Goal: Understand process/instructions: Learn how to perform a task or action

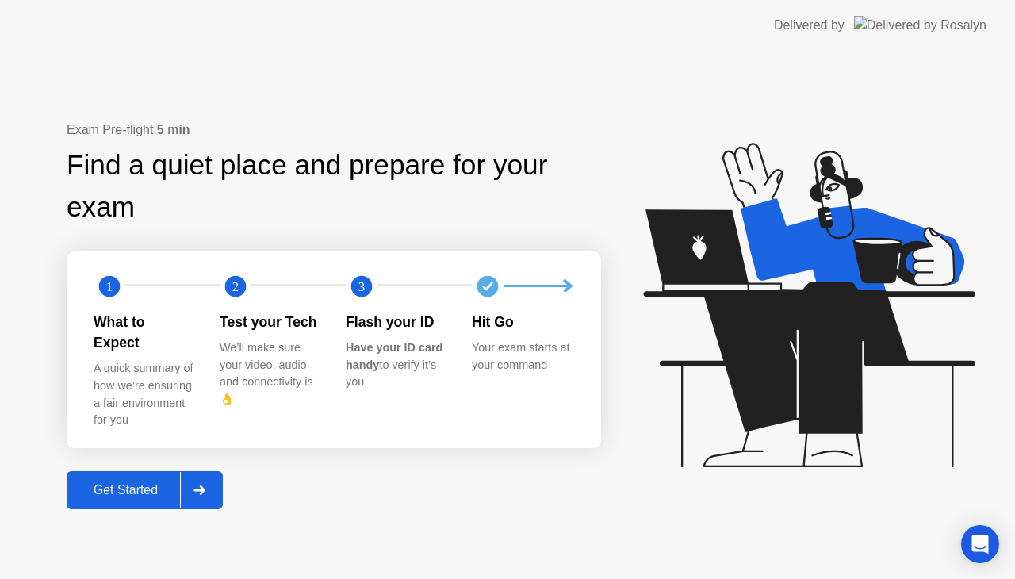
click at [136, 483] on div "Get Started" at bounding box center [125, 490] width 109 height 14
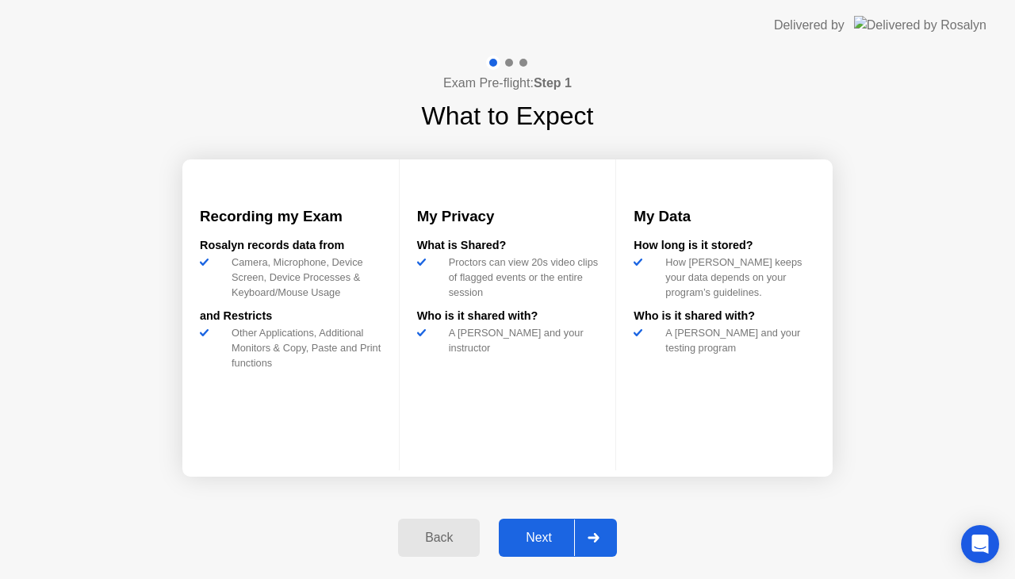
click at [530, 534] on div "Next" at bounding box center [539, 537] width 71 height 14
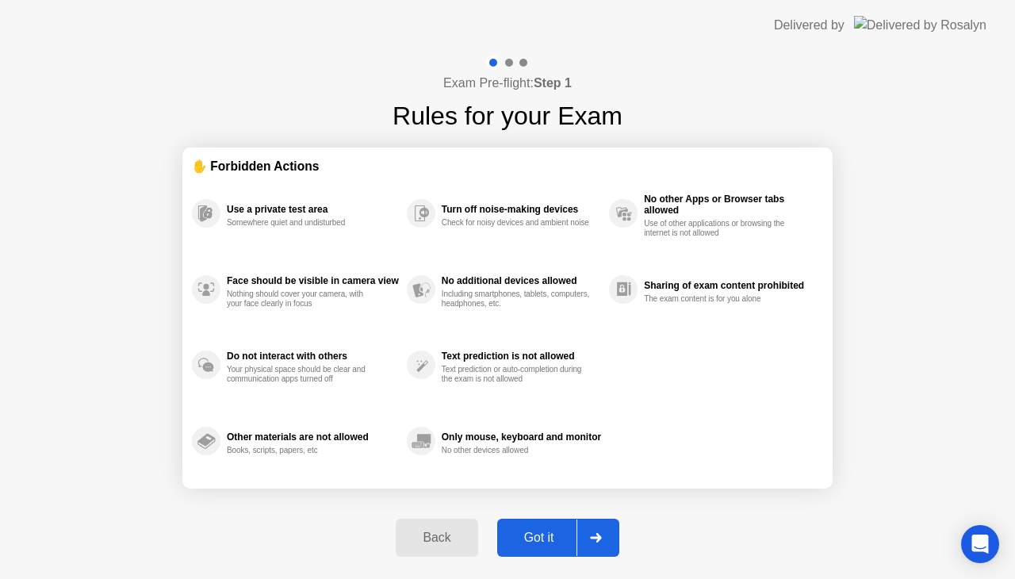
click at [531, 535] on div "Got it" at bounding box center [539, 537] width 75 height 14
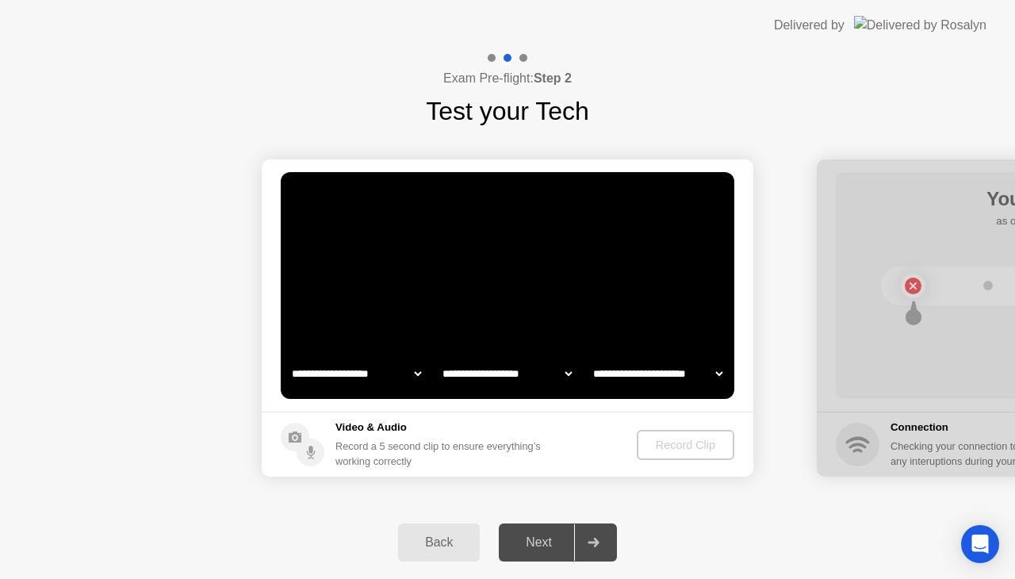
select select "**********"
select select "*******"
click at [665, 447] on div "Record Clip" at bounding box center [686, 444] width 85 height 13
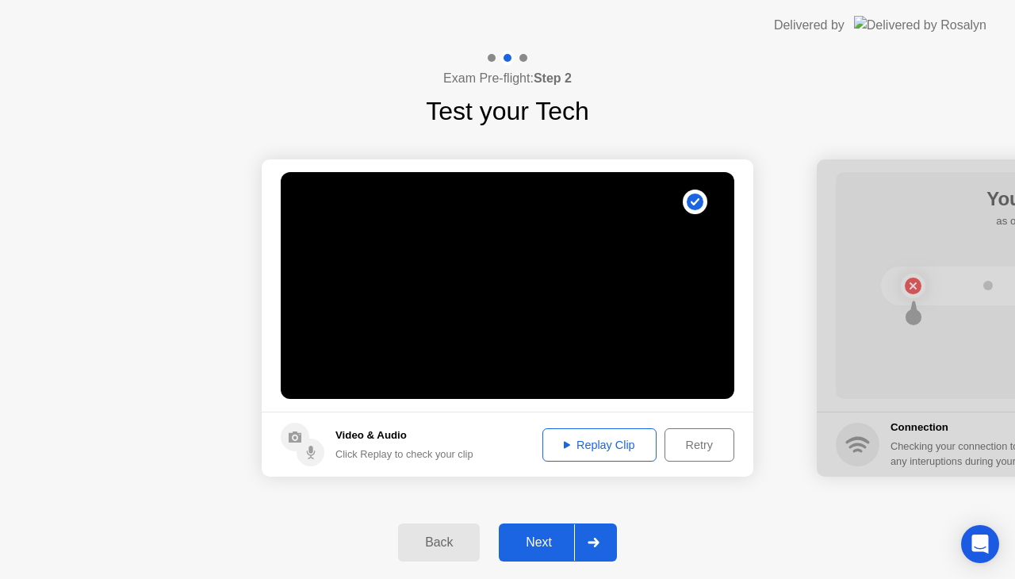
click at [526, 546] on div "Next" at bounding box center [539, 542] width 71 height 14
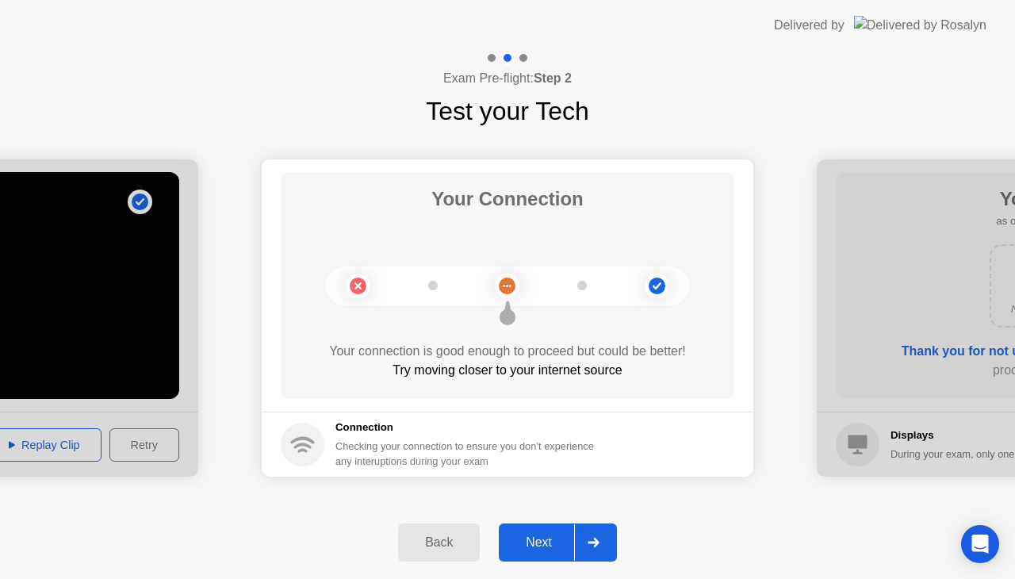
click at [530, 545] on div "Next" at bounding box center [539, 542] width 71 height 14
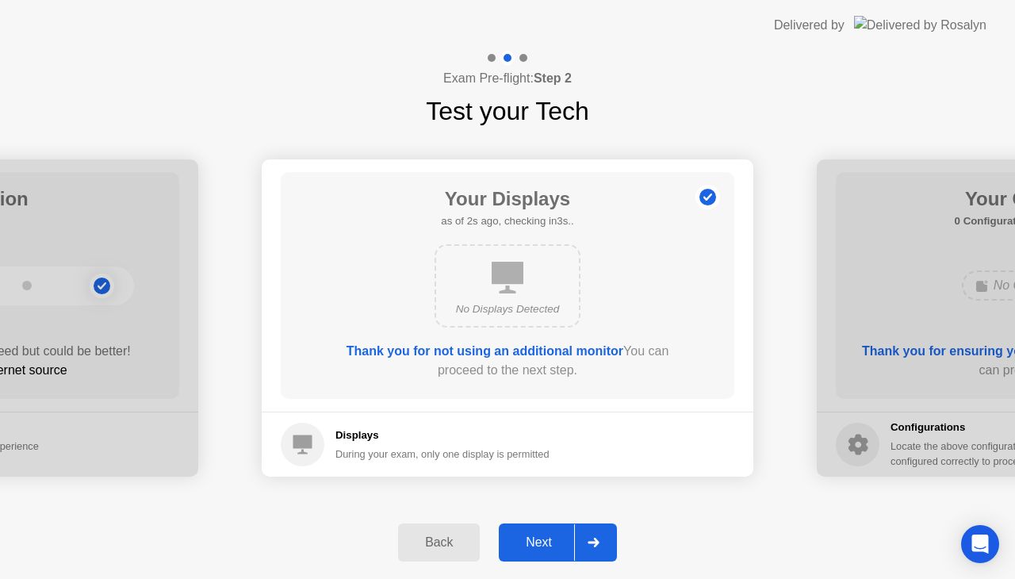
click at [530, 549] on div "Next" at bounding box center [539, 542] width 71 height 14
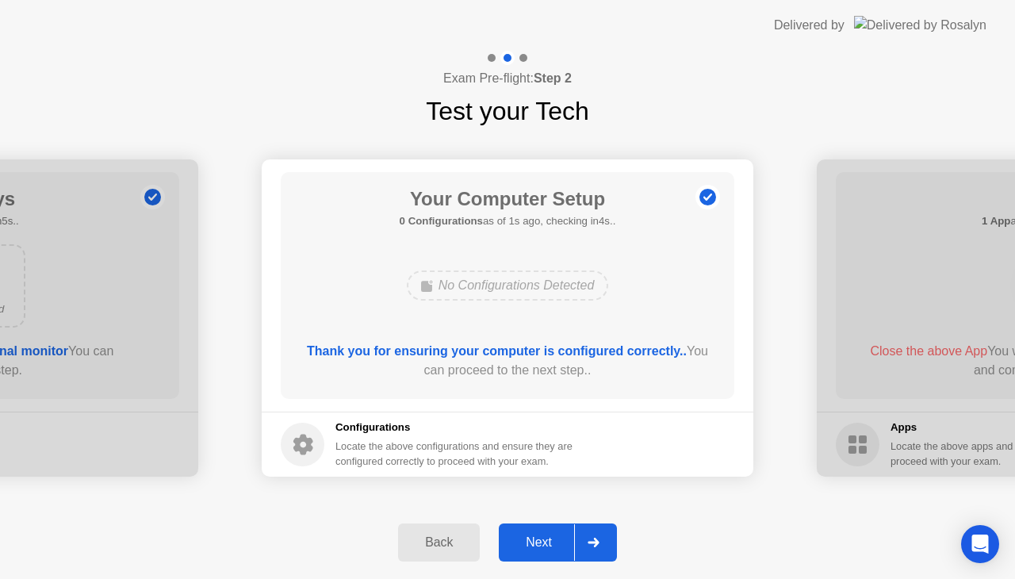
click at [530, 549] on div "Next" at bounding box center [539, 542] width 71 height 14
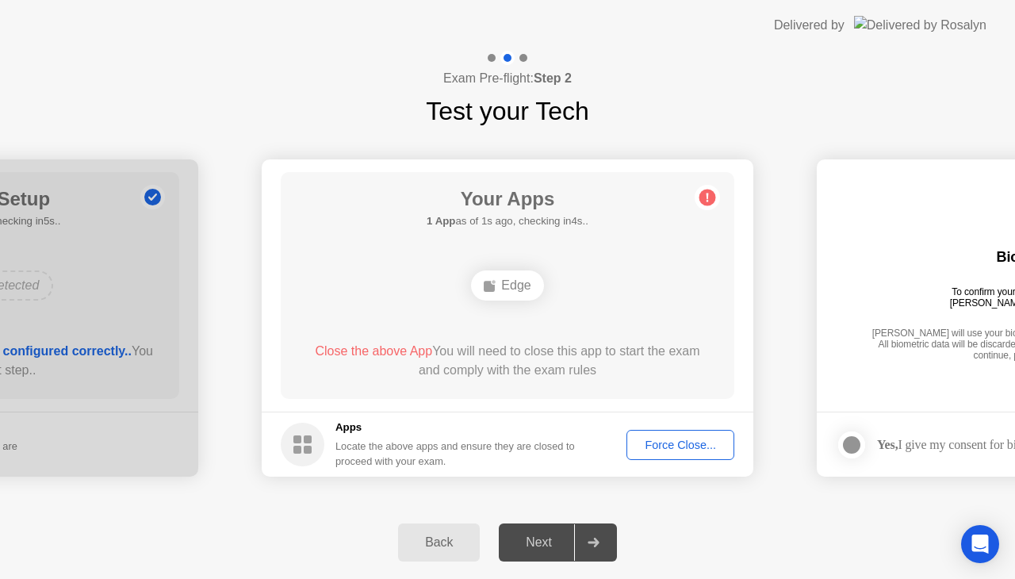
click at [664, 440] on div "Force Close..." at bounding box center [680, 444] width 97 height 13
click at [666, 444] on div "Force Close..." at bounding box center [680, 444] width 97 height 13
click at [504, 287] on div "Edge" at bounding box center [507, 285] width 72 height 30
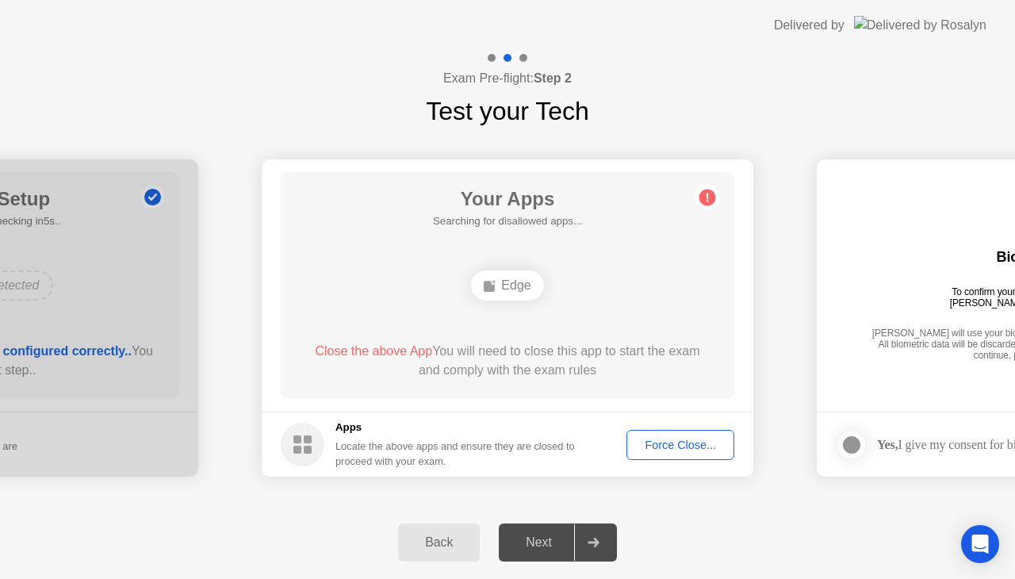
click at [542, 538] on div "Next" at bounding box center [539, 542] width 71 height 14
click at [541, 538] on div "Next" at bounding box center [539, 542] width 71 height 14
click at [523, 283] on div "Edge" at bounding box center [507, 285] width 72 height 30
click at [685, 447] on div "Force Close..." at bounding box center [680, 444] width 97 height 13
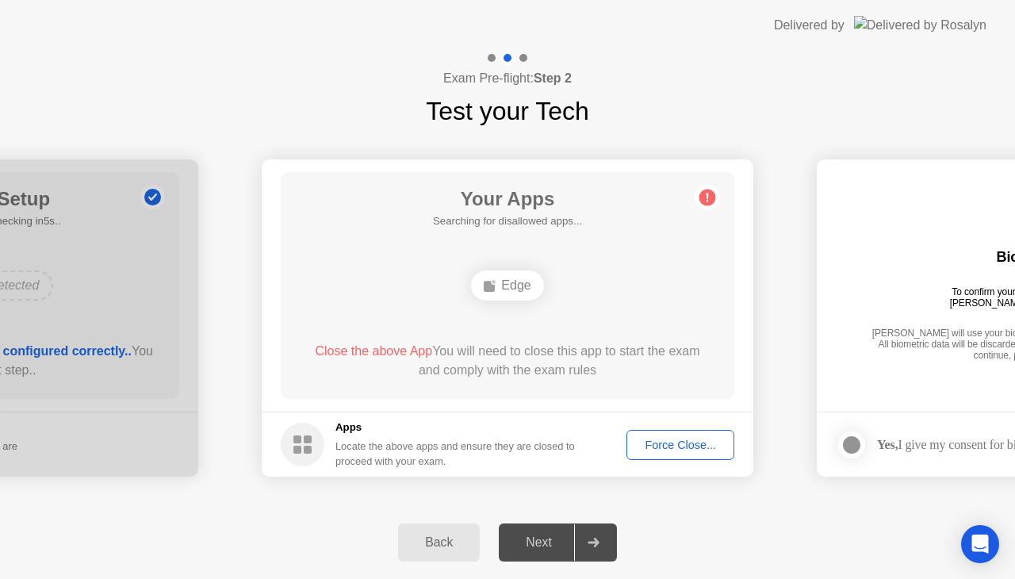
click at [668, 444] on div "Force Close..." at bounding box center [680, 444] width 97 height 13
click at [857, 435] on div at bounding box center [851, 444] width 19 height 19
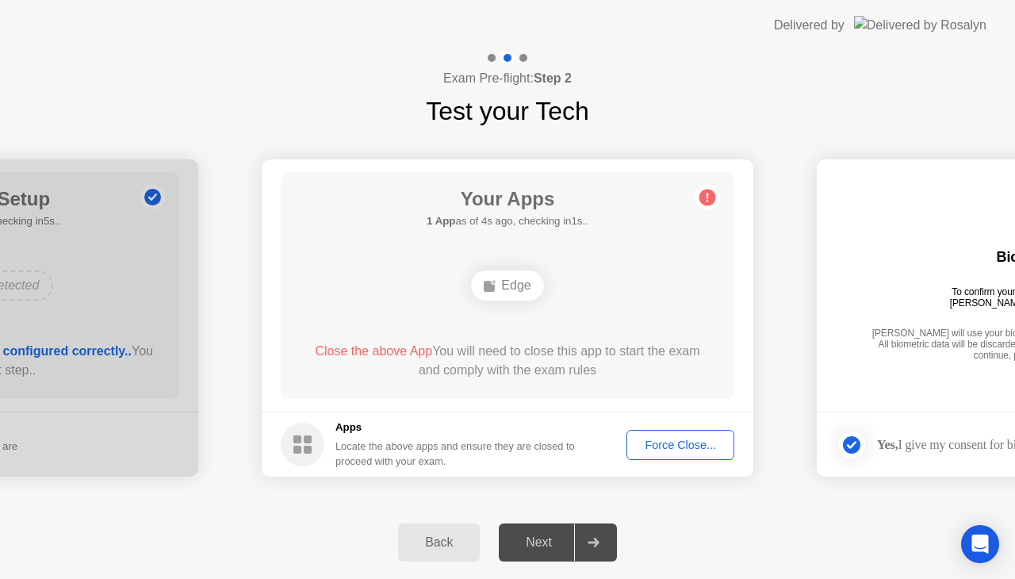
click at [687, 444] on div "Force Close..." at bounding box center [680, 444] width 97 height 13
click at [673, 446] on div "Force Close..." at bounding box center [680, 444] width 97 height 13
click at [713, 193] on circle at bounding box center [707, 198] width 17 height 17
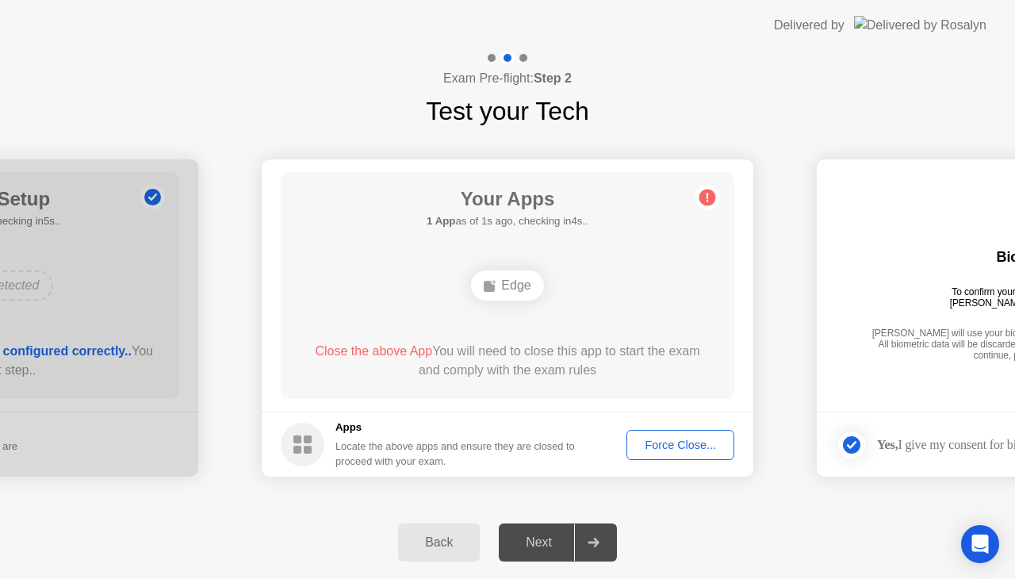
click at [677, 442] on div "Force Close..." at bounding box center [680, 444] width 97 height 13
click at [680, 438] on div "Force Close..." at bounding box center [680, 444] width 97 height 13
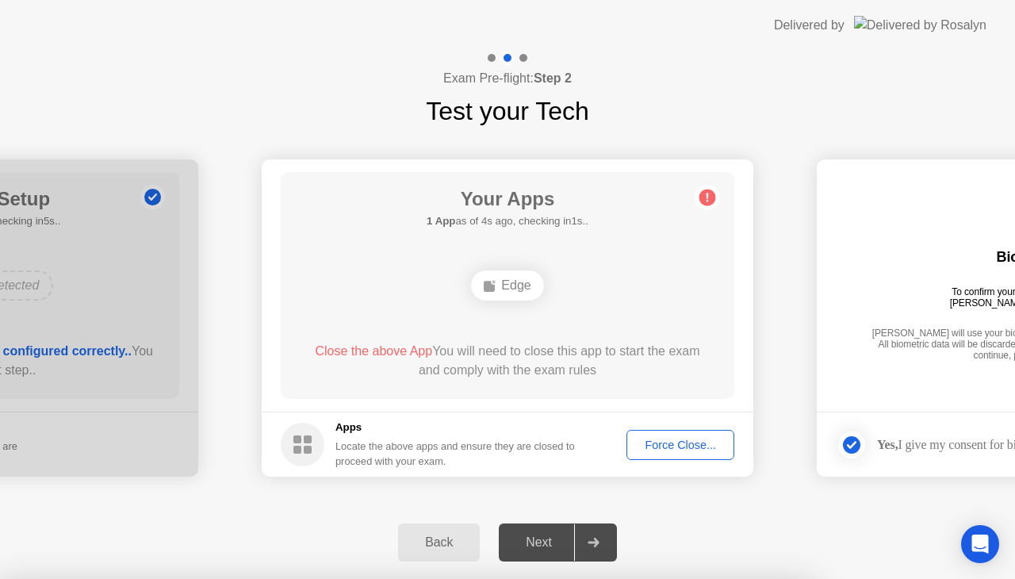
click at [679, 442] on div "Force Close..." at bounding box center [680, 444] width 97 height 13
click at [528, 536] on div "Next" at bounding box center [539, 542] width 71 height 14
